Goal: Task Accomplishment & Management: Use online tool/utility

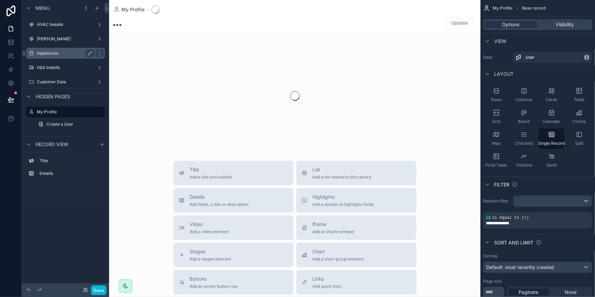
click at [61, 54] on label "Appliances" at bounding box center [64, 52] width 55 height 5
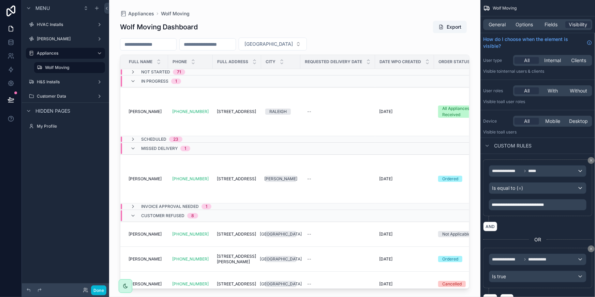
click at [150, 41] on div "scrollable content" at bounding box center [294, 144] width 371 height 288
drag, startPoint x: 150, startPoint y: 41, endPoint x: 152, endPoint y: 46, distance: 5.3
click at [152, 46] on input "scrollable content" at bounding box center [148, 45] width 56 height 10
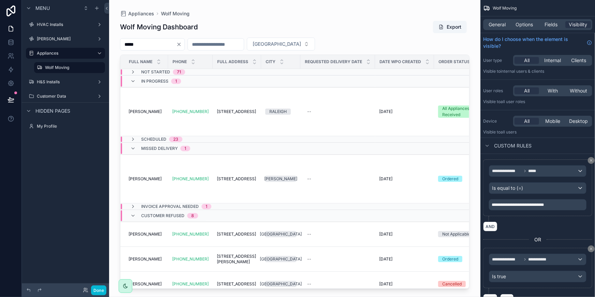
type input "*****"
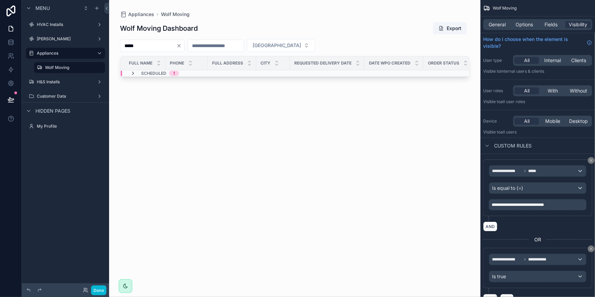
click at [133, 72] on icon "scrollable content" at bounding box center [132, 73] width 5 height 5
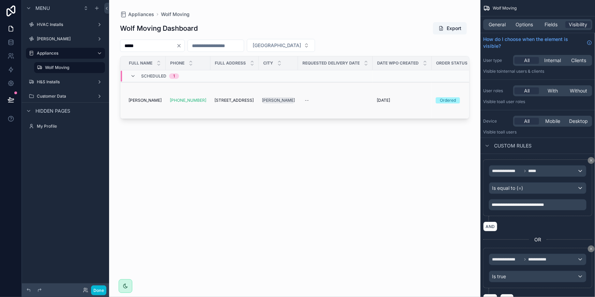
click at [142, 93] on td "[PERSON_NAME] [PERSON_NAME]" at bounding box center [142, 100] width 45 height 36
click at [142, 102] on span "[PERSON_NAME]" at bounding box center [145, 100] width 33 height 5
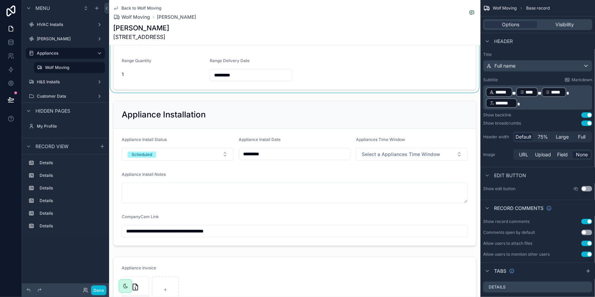
scroll to position [248, 0]
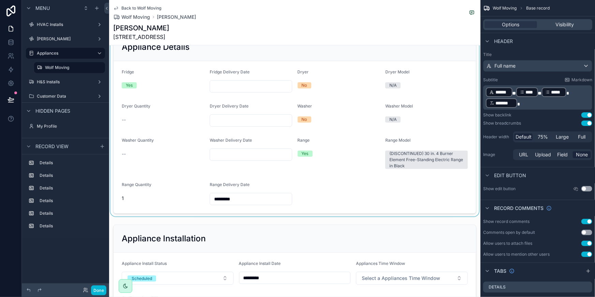
click at [355, 125] on div "scrollable content" at bounding box center [294, 123] width 371 height 186
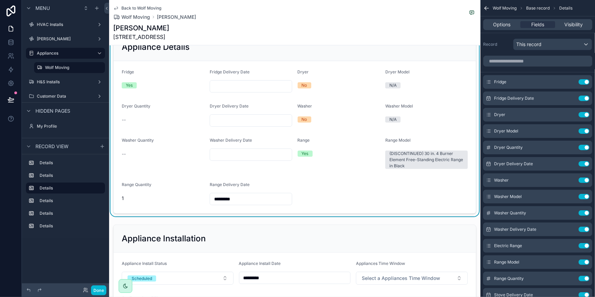
click at [348, 95] on form "Fridge Yes Fridge Delivery Date Dryer No Dryer Model N/A Dryer Quantity -- Drye…" at bounding box center [295, 137] width 362 height 152
click at [532, 61] on input "scrollable content" at bounding box center [537, 61] width 109 height 11
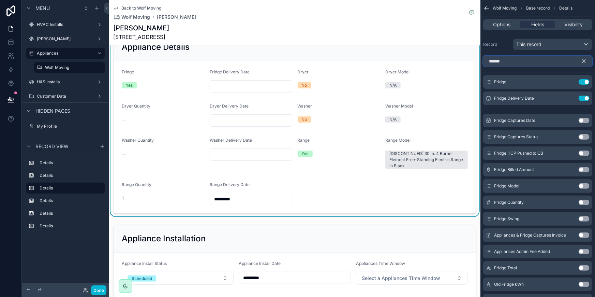
type input "******"
click at [584, 187] on button "Use setting" at bounding box center [584, 185] width 11 height 5
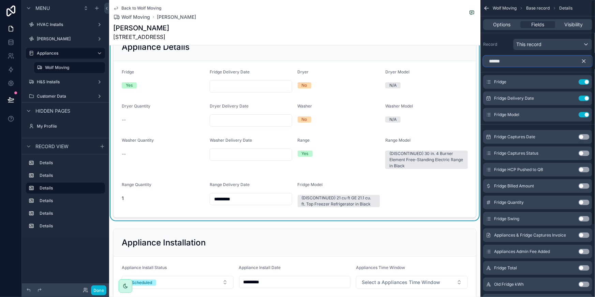
click at [528, 62] on input "******" at bounding box center [537, 61] width 109 height 11
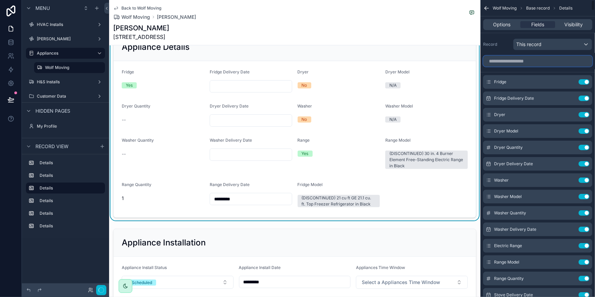
click at [584, 60] on input "scrollable content" at bounding box center [537, 61] width 109 height 11
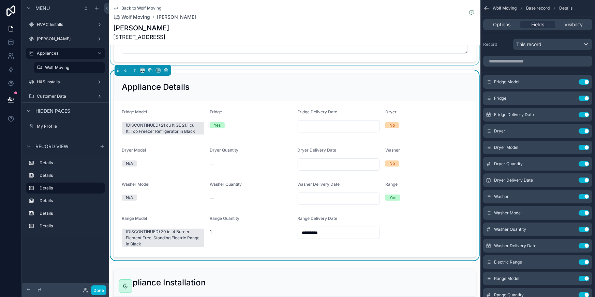
scroll to position [217, 0]
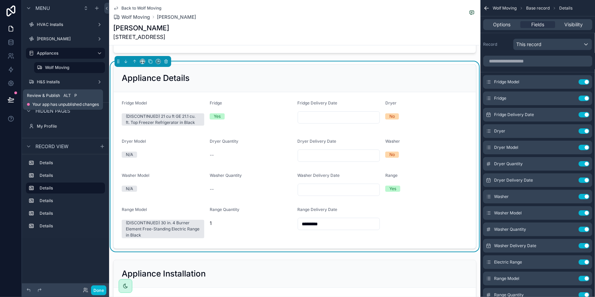
click at [8, 99] on icon at bounding box center [11, 99] width 7 height 7
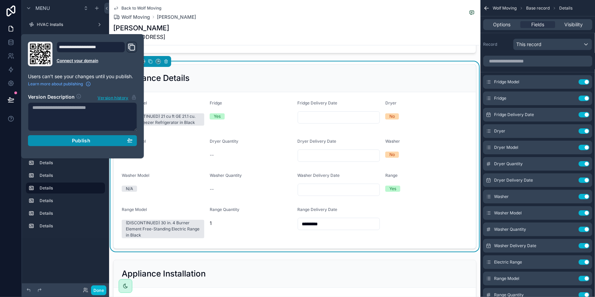
click at [99, 138] on div "Publish" at bounding box center [82, 140] width 100 height 6
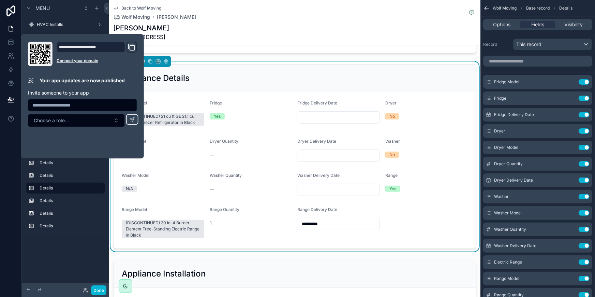
click at [385, 55] on div "**********" at bounding box center [294, 212] width 371 height 750
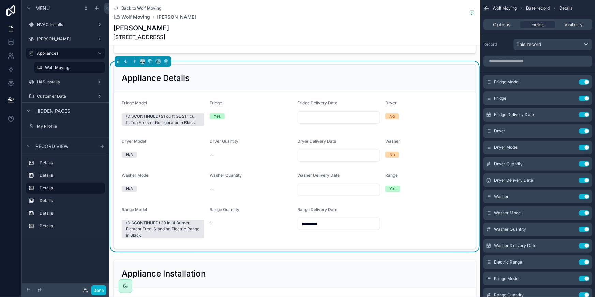
click at [485, 9] on icon "scrollable content" at bounding box center [486, 9] width 2 height 2
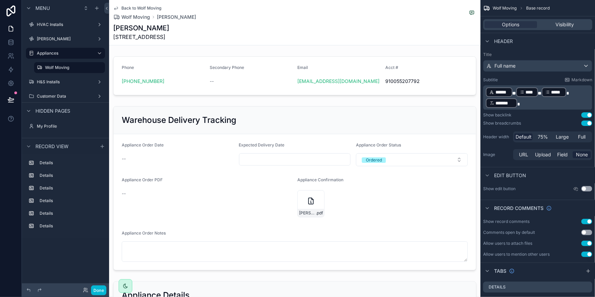
click at [118, 9] on icon "scrollable content" at bounding box center [115, 7] width 5 height 5
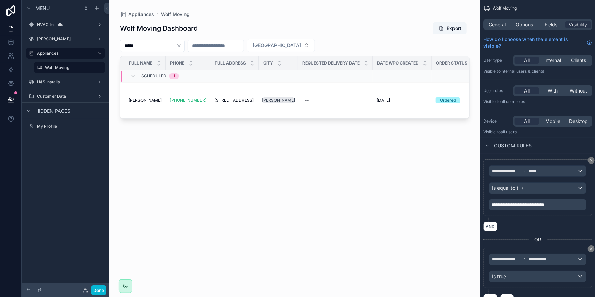
click at [180, 44] on icon "Clear" at bounding box center [179, 45] width 3 height 3
click at [219, 201] on div "Wolf Moving Dashboard Export Filter City Full Name Phone Full Address City Requ…" at bounding box center [295, 153] width 350 height 271
